Goal: Use online tool/utility: Utilize a website feature to perform a specific function

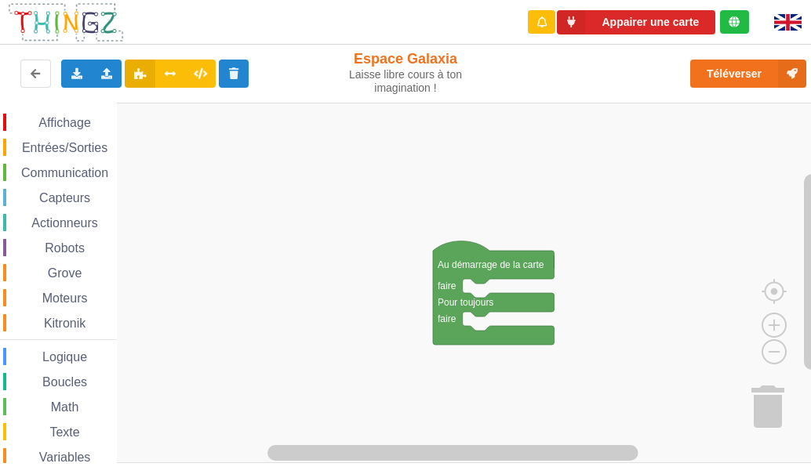
click at [53, 179] on span "Communication" at bounding box center [65, 172] width 92 height 13
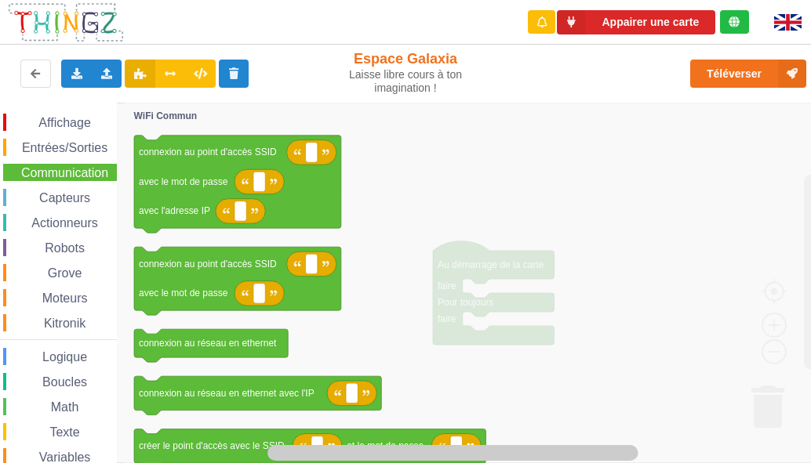
click at [31, 171] on span "Communication" at bounding box center [65, 172] width 92 height 13
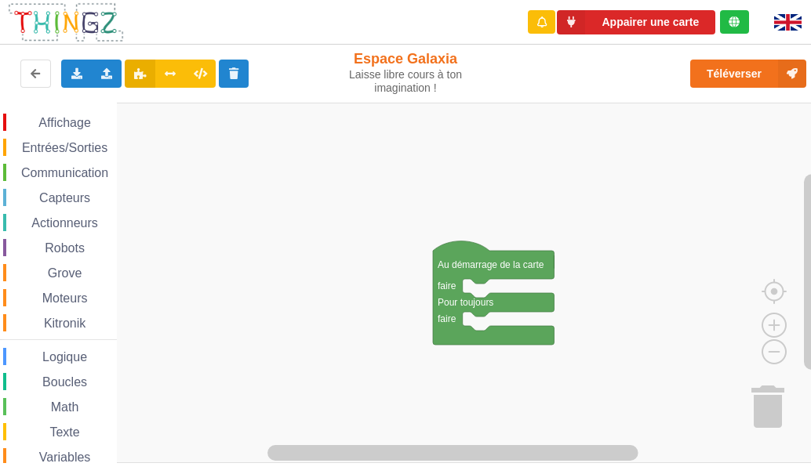
click at [38, 170] on span "Communication" at bounding box center [65, 172] width 92 height 13
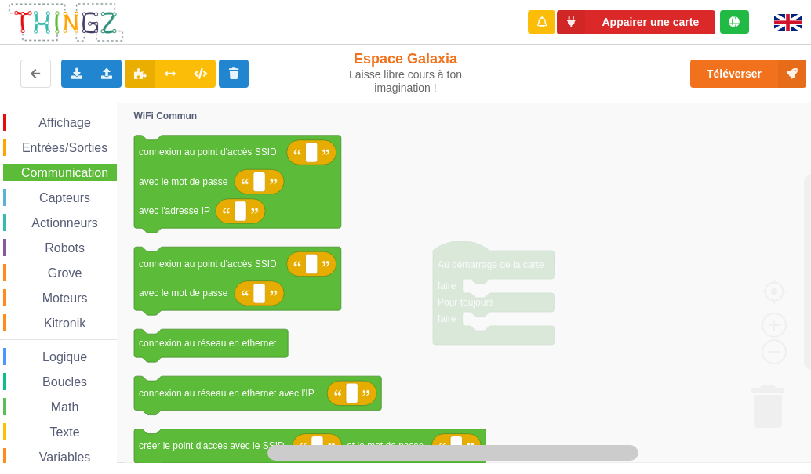
click at [50, 174] on span "Communication" at bounding box center [65, 172] width 92 height 13
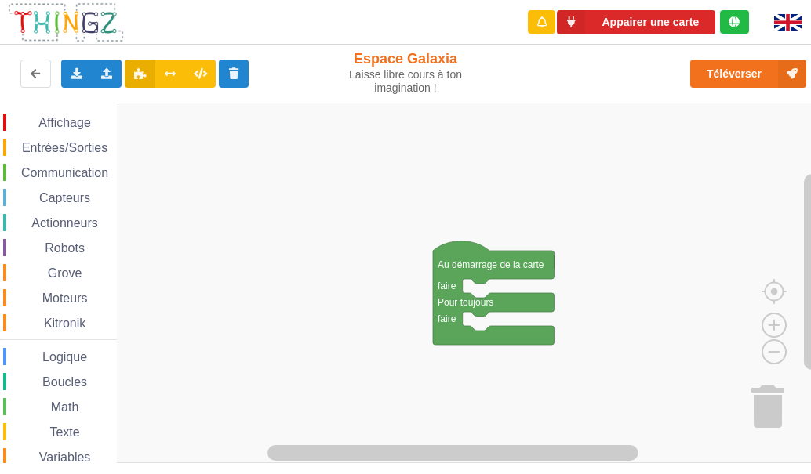
click at [54, 177] on span "Communication" at bounding box center [65, 172] width 92 height 13
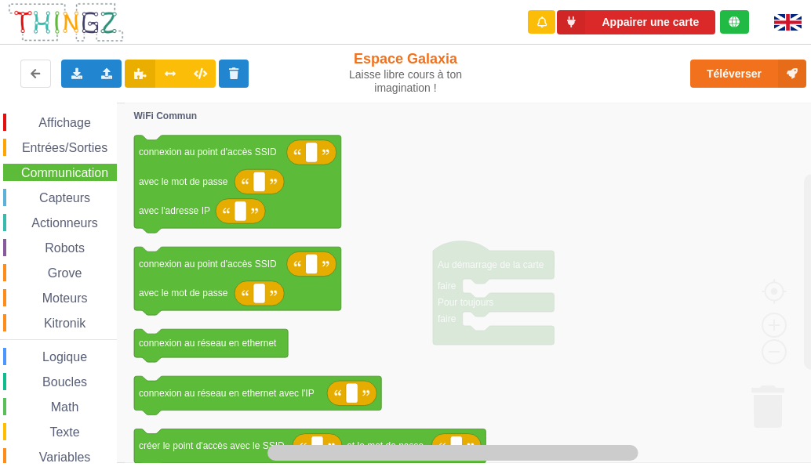
click at [40, 179] on span "Communication" at bounding box center [65, 172] width 92 height 13
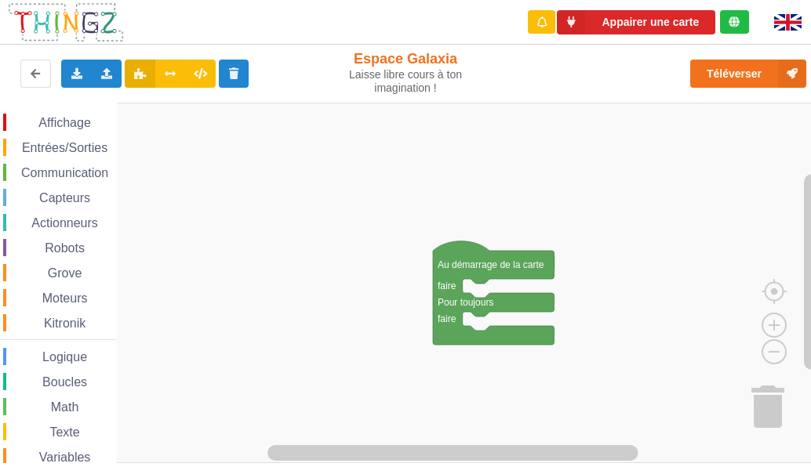
click at [34, 175] on span "Communication" at bounding box center [65, 172] width 92 height 13
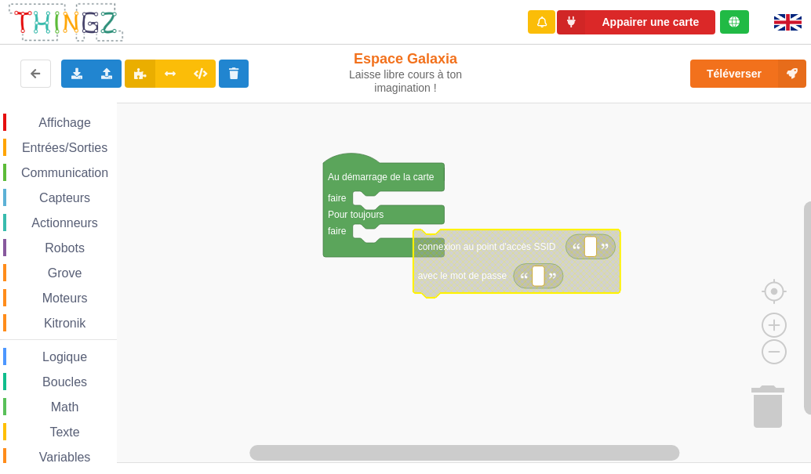
click at [68, 172] on span "Communication" at bounding box center [65, 172] width 92 height 13
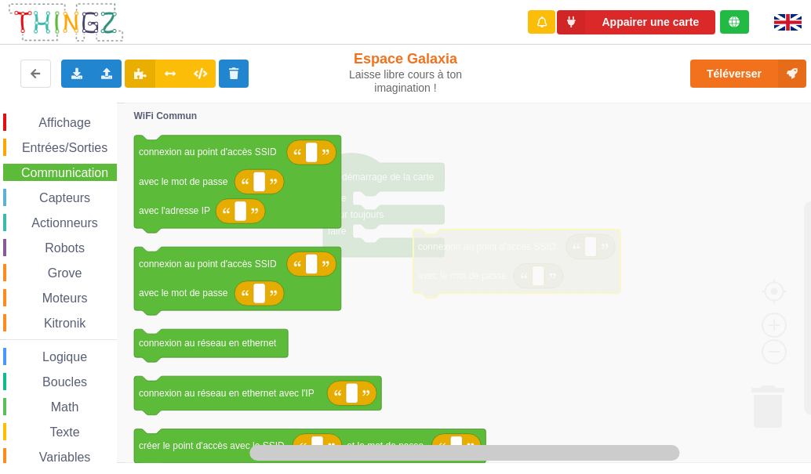
click at [454, 209] on icon "Espace de travail de Blocky" at bounding box center [484, 283] width 719 height 361
click at [88, 114] on div "Affichage" at bounding box center [60, 122] width 114 height 17
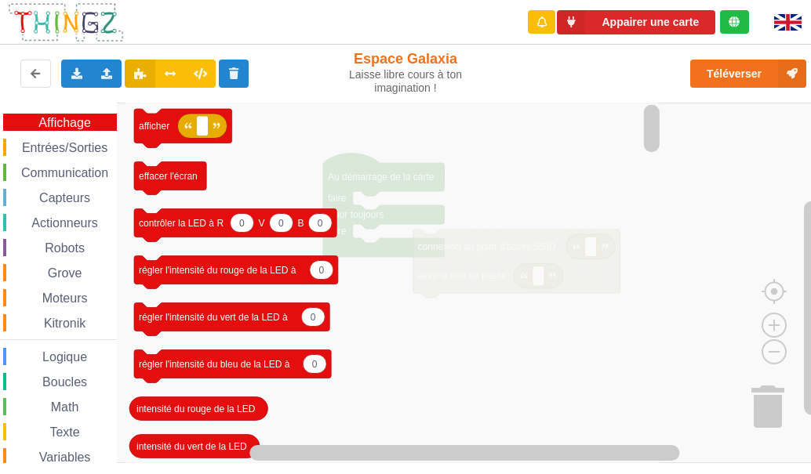
click at [90, 164] on div "Communication" at bounding box center [60, 172] width 114 height 17
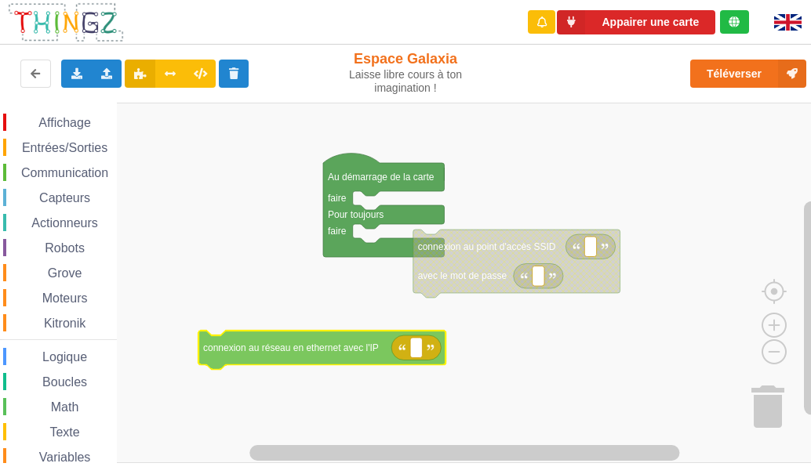
click at [336, 352] on div "Affichage Entrées/Sorties Communication Capteurs Actionneurs Robots Grove Moteu…" at bounding box center [411, 283] width 822 height 361
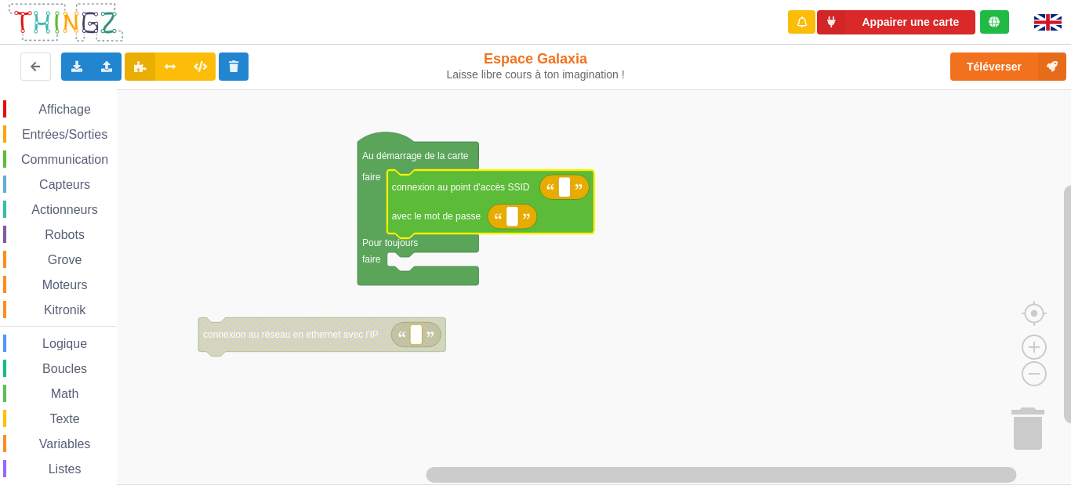
click at [572, 190] on icon "Espace de travail de Blocky" at bounding box center [563, 187] width 49 height 25
click at [568, 191] on rect "Espace de travail de Blocky" at bounding box center [564, 187] width 12 height 20
type input "technoa5"
click at [511, 220] on text "Espace de travail de Blocky" at bounding box center [512, 216] width 2 height 11
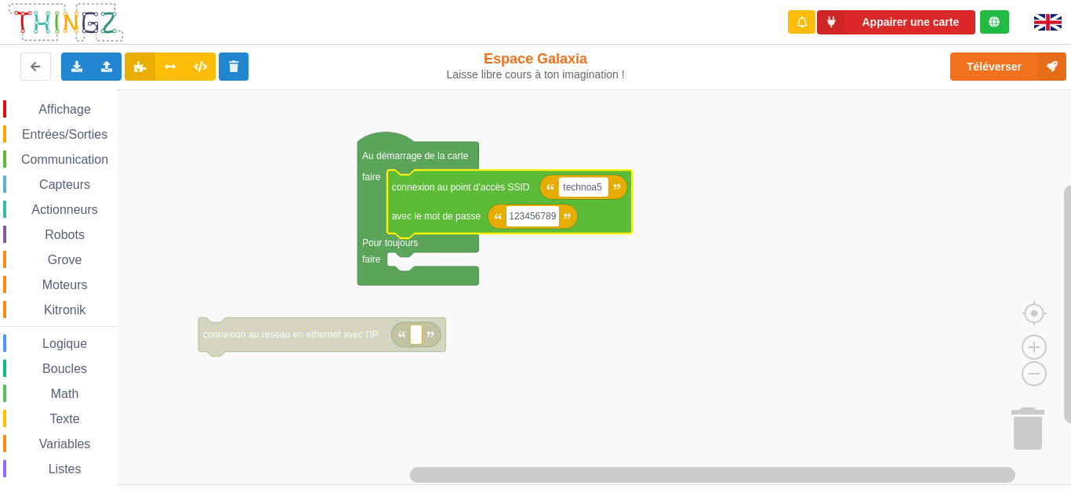
type input "1234567890"
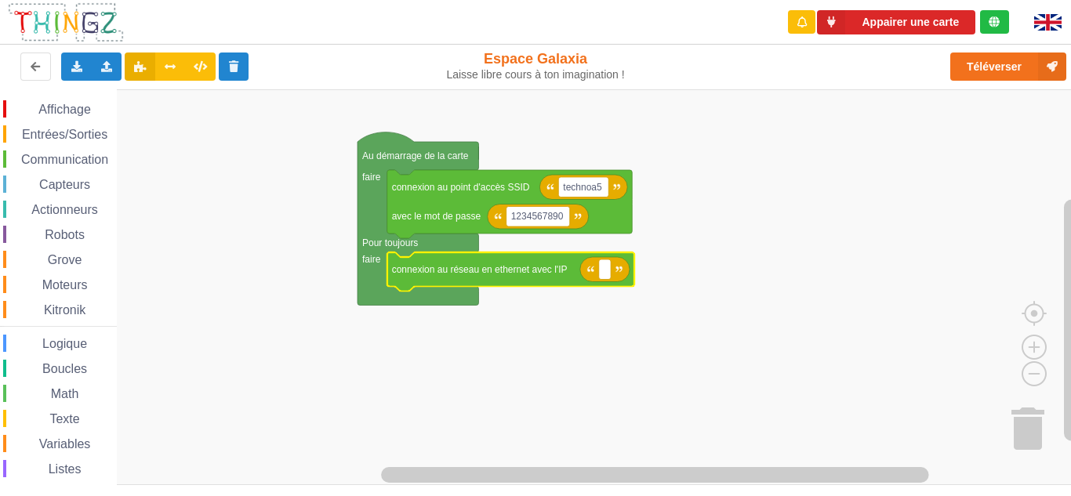
click at [608, 281] on icon "Espace de travail de Blocky" at bounding box center [604, 269] width 49 height 25
click at [608, 274] on rect "Espace de travail de Blocky" at bounding box center [605, 270] width 12 height 20
type input "&"
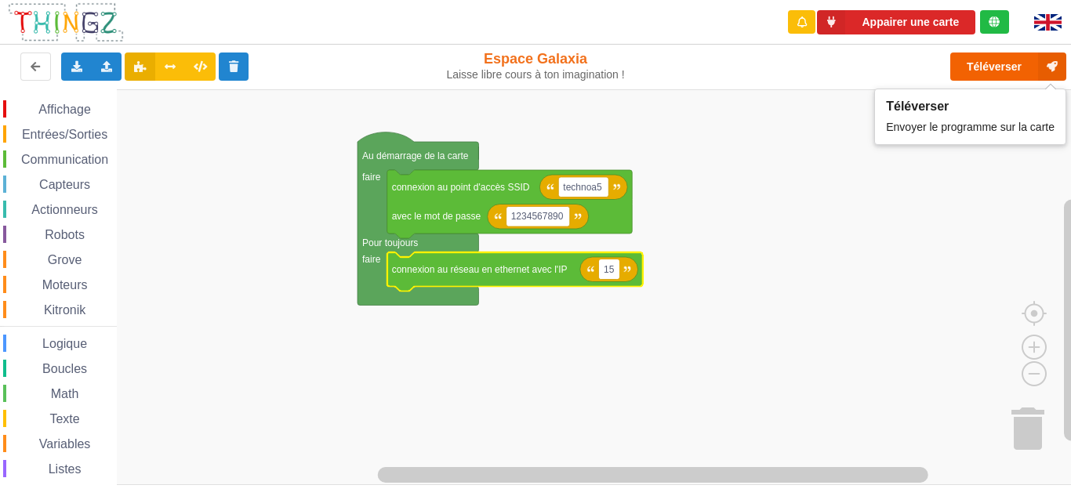
type input "15"
click at [810, 70] on button "Téléverser" at bounding box center [1008, 67] width 116 height 28
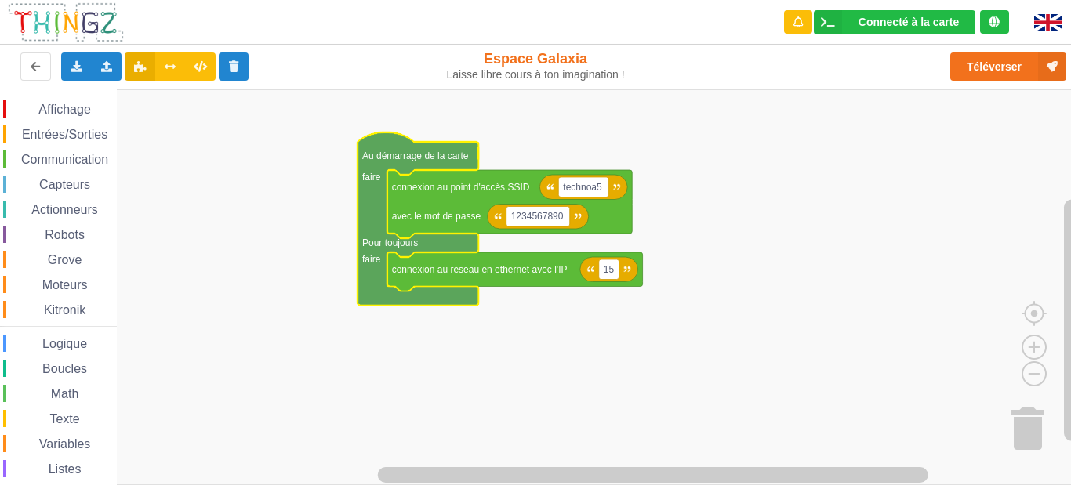
click at [417, 151] on text "Au démarrage de la carte" at bounding box center [415, 156] width 107 height 11
click at [810, 64] on button "Téléverser" at bounding box center [1008, 67] width 116 height 28
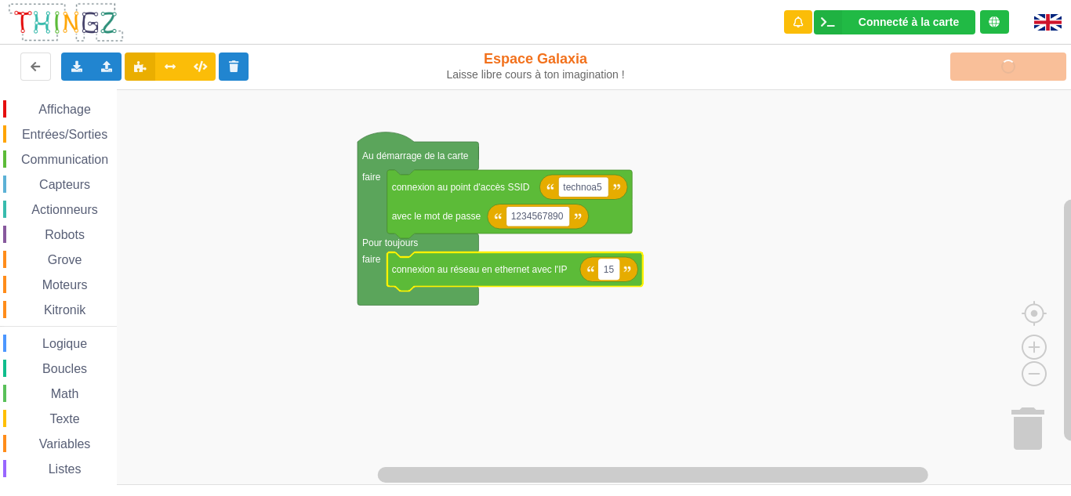
click at [613, 276] on rect "Espace de travail de Blocky" at bounding box center [609, 270] width 20 height 20
click at [408, 166] on icon "Espace de travail de Blocky" at bounding box center [418, 218] width 121 height 173
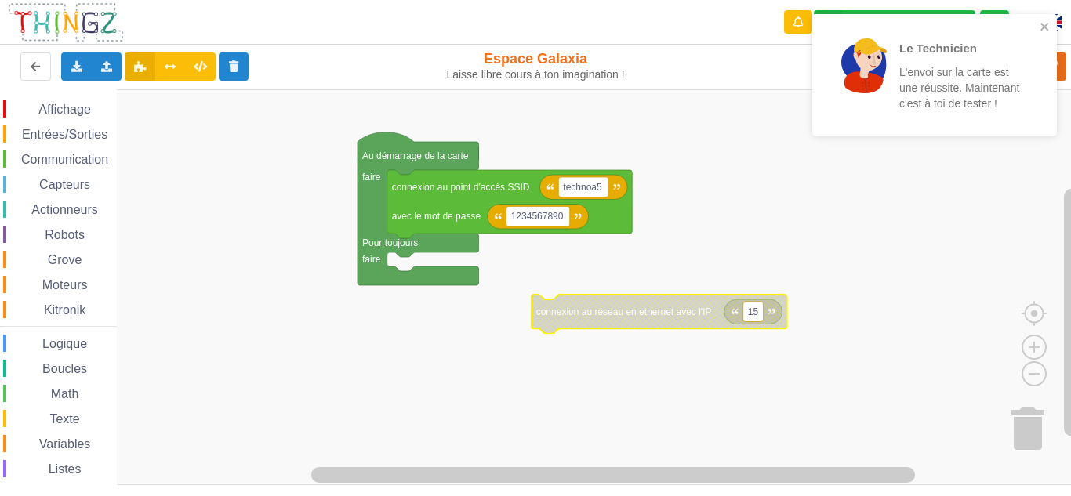
click at [810, 74] on p "L'envoi sur la carte est une réussite. Maintenant c'est à toi de tester !" at bounding box center [960, 87] width 122 height 47
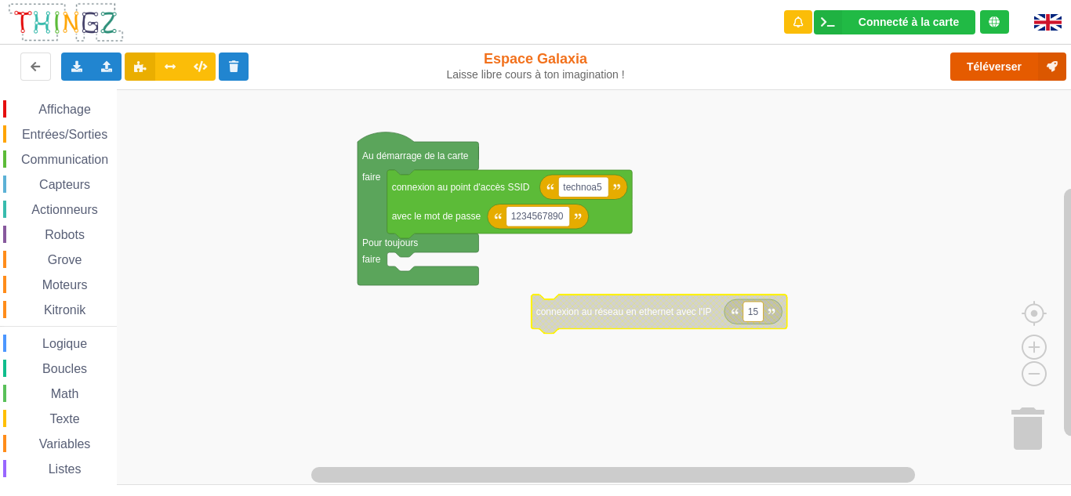
click at [810, 74] on button "Téléverser" at bounding box center [1008, 67] width 116 height 28
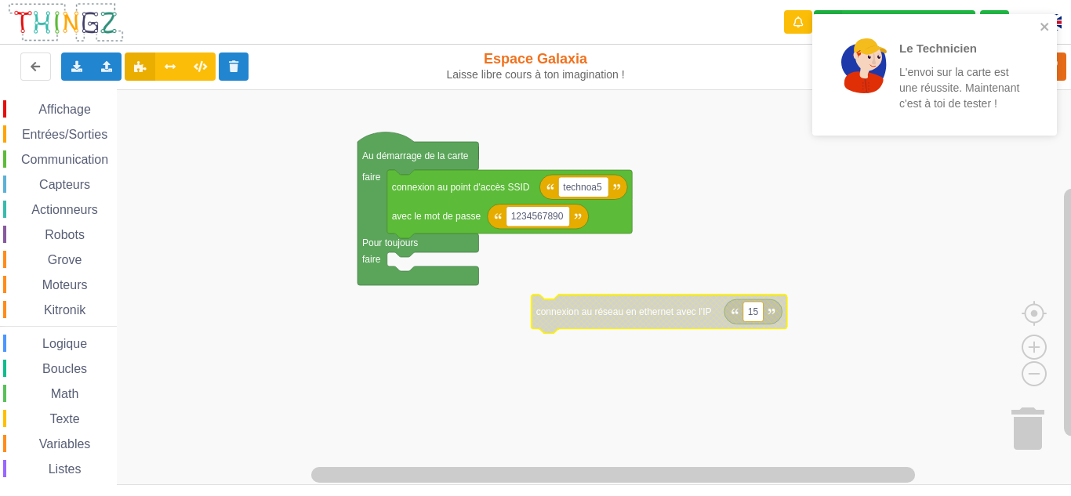
click at [810, 74] on p "L'envoi sur la carte est une réussite. Maintenant c'est à toi de tester !" at bounding box center [960, 87] width 122 height 47
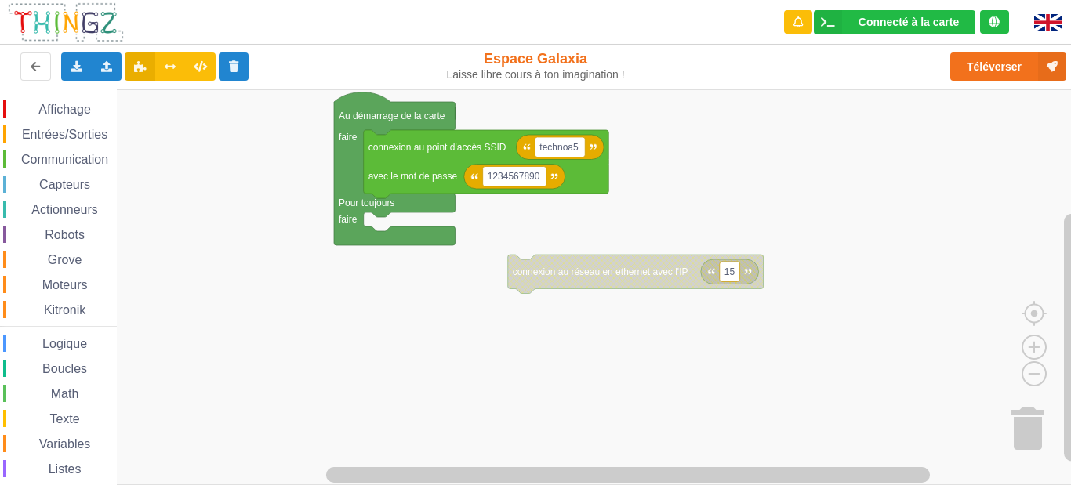
click at [628, 317] on div "Affichage Entrées/Sorties Communication Capteurs Actionneurs Robots Grove Moteu…" at bounding box center [541, 287] width 1082 height 396
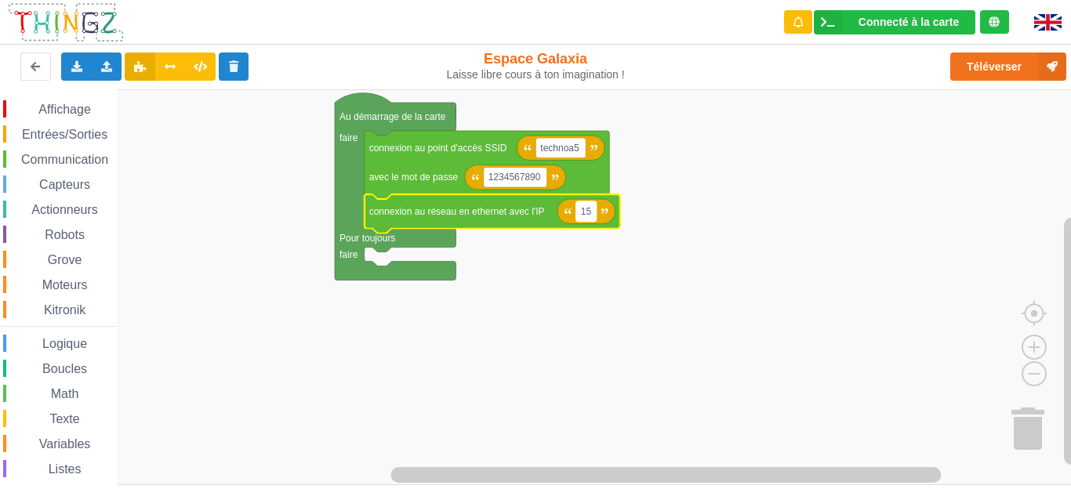
click at [581, 208] on text "15" at bounding box center [586, 211] width 11 height 11
click at [581, 208] on input "15" at bounding box center [586, 211] width 20 height 20
click at [585, 205] on input "15" at bounding box center [586, 211] width 20 height 20
click at [590, 208] on input "15" at bounding box center [586, 211] width 20 height 20
type input "1"
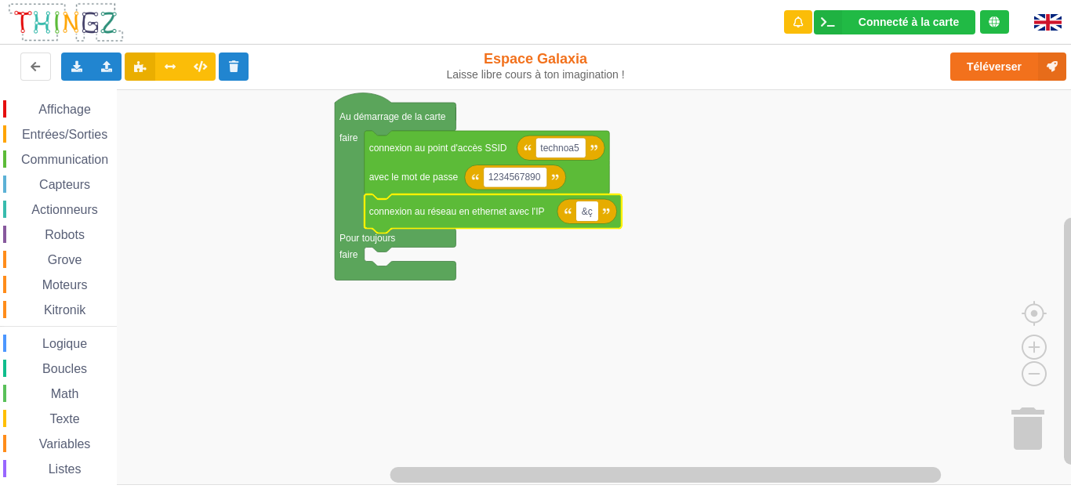
type input "&"
type input "1"
type input "&"
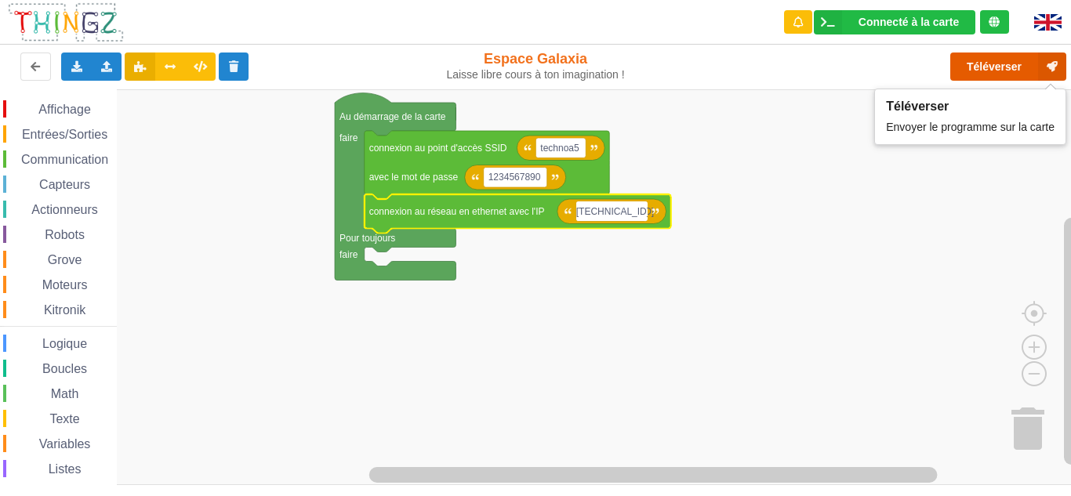
click at [810, 63] on button "Téléverser" at bounding box center [1008, 67] width 116 height 28
click at [631, 215] on input "[TECHNICAL_ID]" at bounding box center [611, 211] width 71 height 20
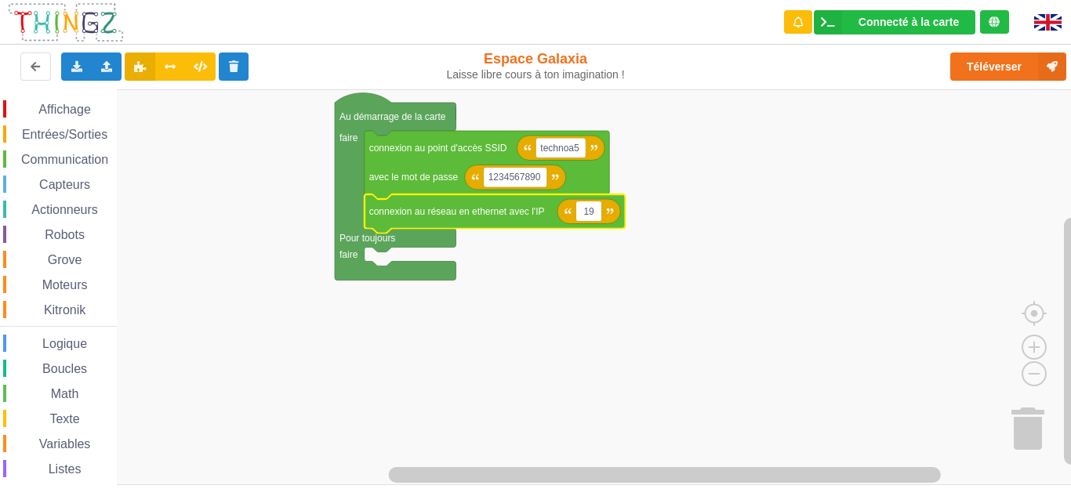
type input "1"
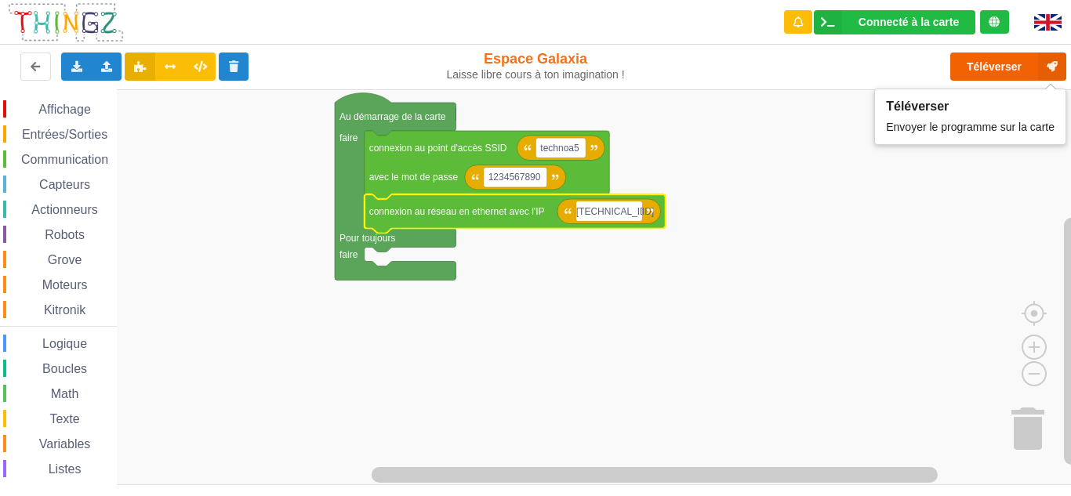
type input "[TECHNICAL_ID]"
click at [810, 78] on button "Téléverser" at bounding box center [1008, 67] width 116 height 28
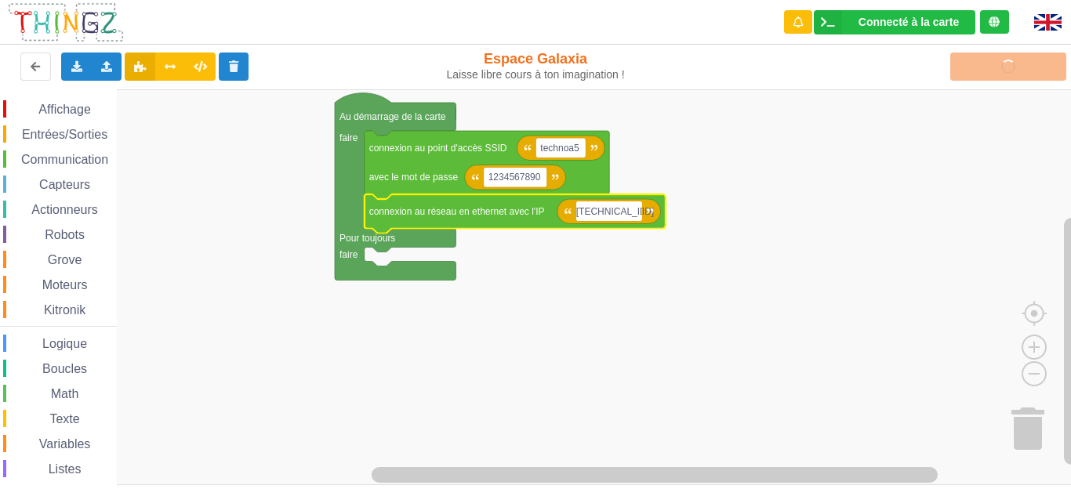
click at [810, 78] on div "Téléverser" at bounding box center [857, 67] width 440 height 50
